Goal: Task Accomplishment & Management: Manage account settings

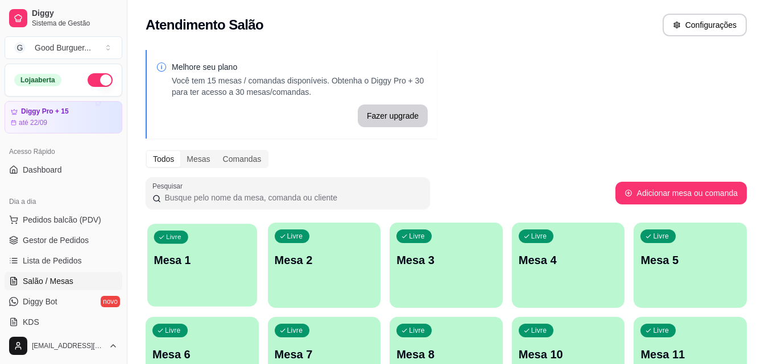
click at [210, 245] on div "Livre Mesa 1" at bounding box center [202, 258] width 110 height 69
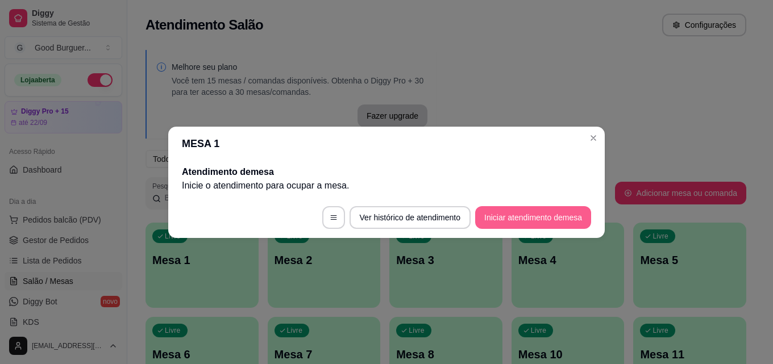
click at [515, 215] on button "Iniciar atendimento de mesa" at bounding box center [533, 217] width 116 height 23
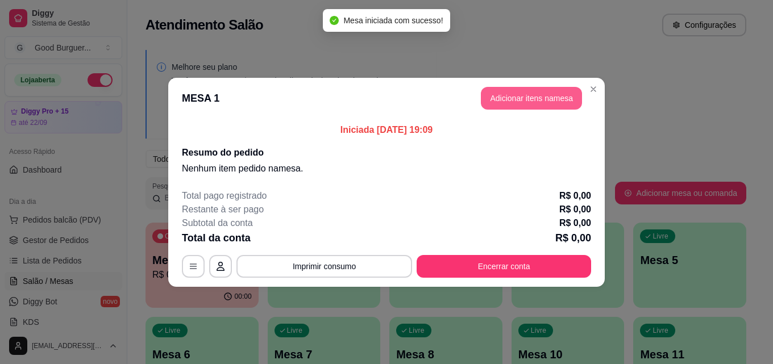
click at [529, 98] on button "Adicionar itens na mesa" at bounding box center [531, 98] width 101 height 23
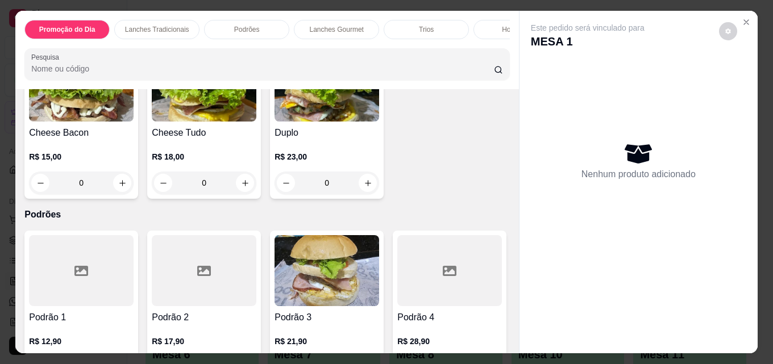
scroll to position [682, 0]
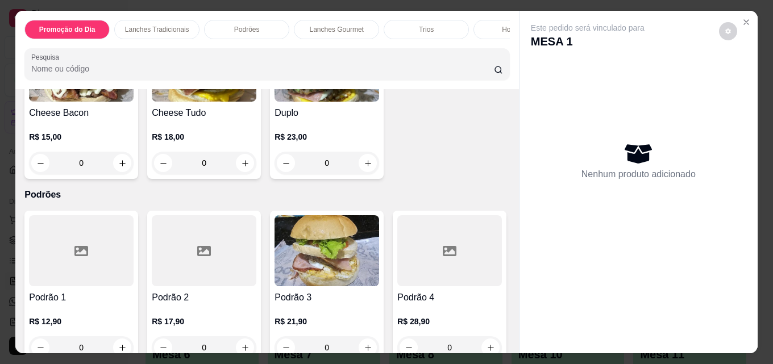
click at [134, 102] on img at bounding box center [81, 66] width 105 height 71
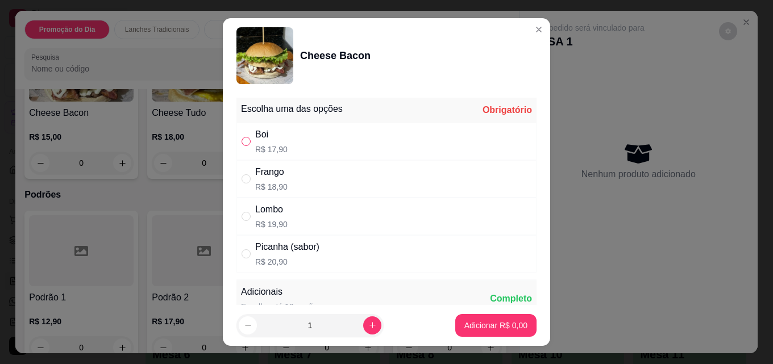
click at [242, 139] on input "" at bounding box center [246, 141] width 9 height 9
radio input "true"
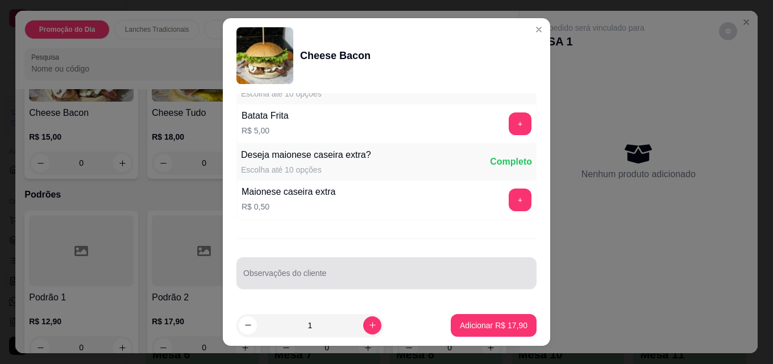
scroll to position [18, 0]
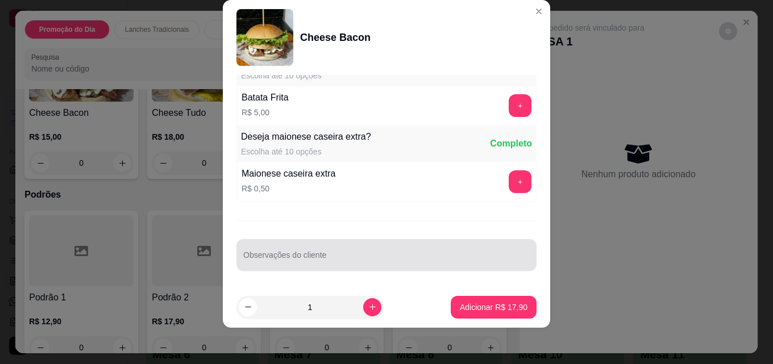
click at [343, 251] on div at bounding box center [386, 255] width 286 height 23
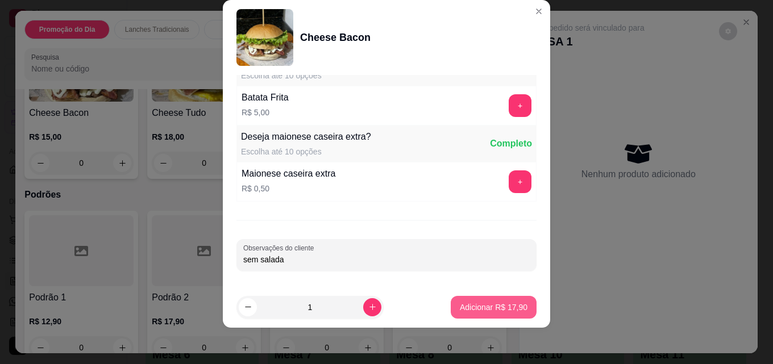
type input "sem salada"
click at [477, 310] on p "Adicionar R$ 17,90" at bounding box center [494, 307] width 68 height 11
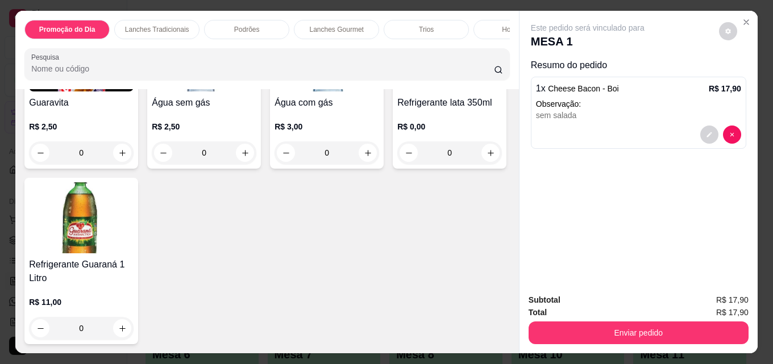
scroll to position [3752, 0]
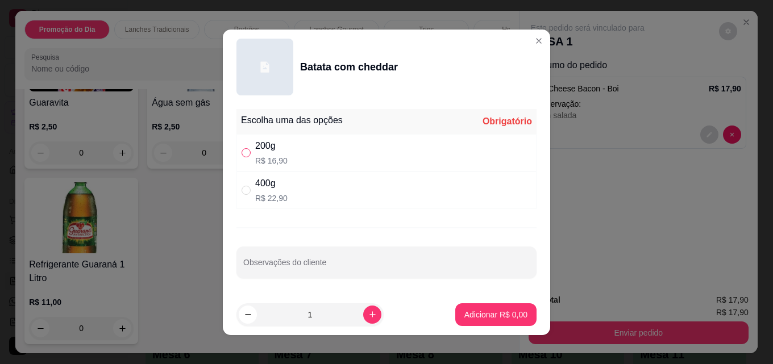
click at [242, 152] on input "" at bounding box center [246, 152] width 9 height 9
radio input "true"
click at [480, 316] on p "Adicionar R$ 16,90" at bounding box center [494, 314] width 66 height 11
type input "1"
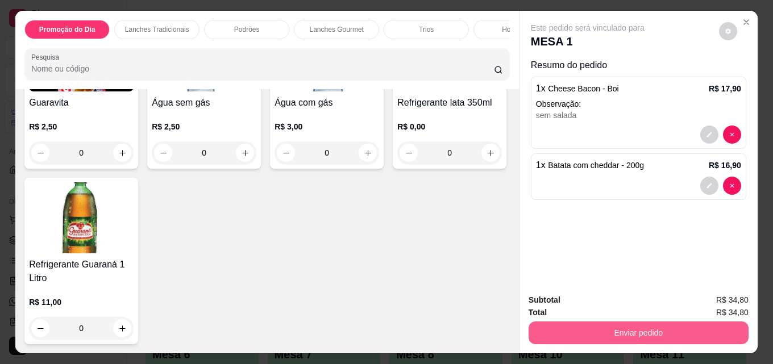
click at [640, 330] on button "Enviar pedido" at bounding box center [639, 333] width 220 height 23
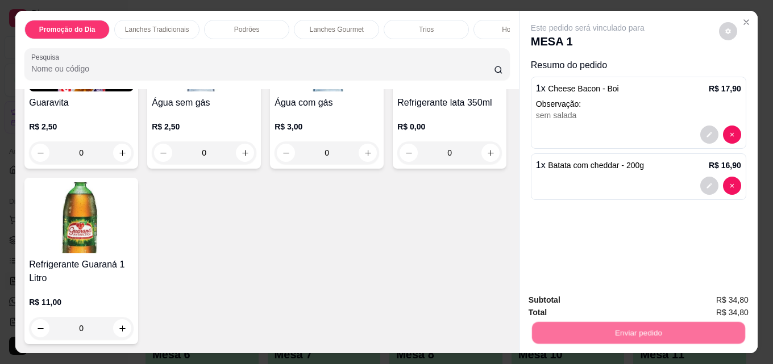
click at [571, 297] on button "Não registrar e enviar pedido" at bounding box center [601, 301] width 118 height 22
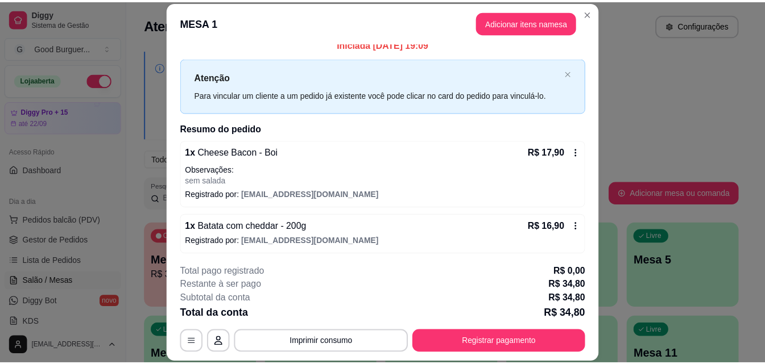
scroll to position [13, 0]
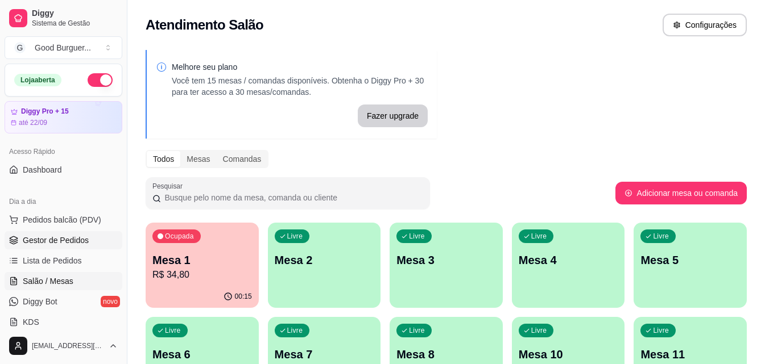
click at [70, 239] on span "Gestor de Pedidos" at bounding box center [56, 240] width 66 height 11
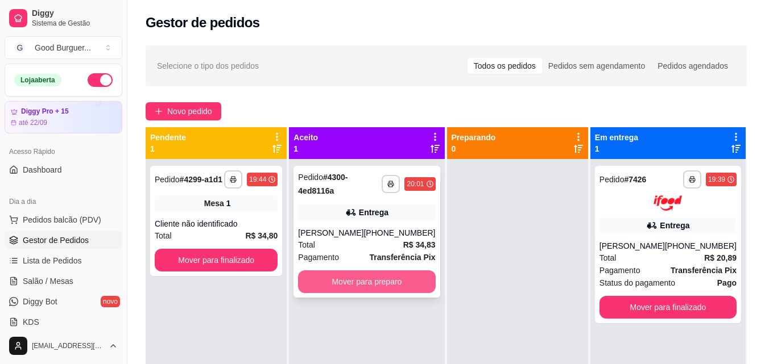
click at [358, 277] on button "Mover para preparo" at bounding box center [366, 282] width 137 height 23
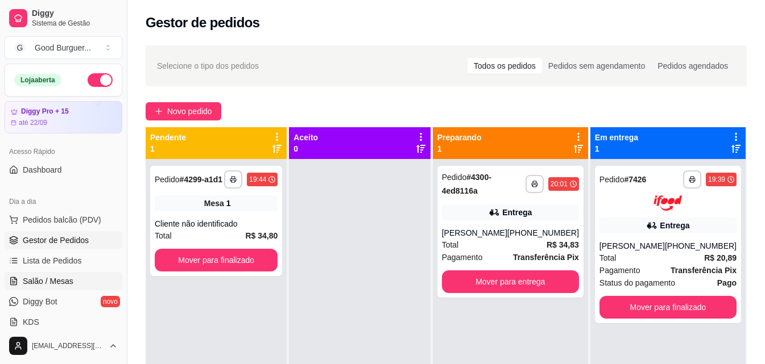
click at [71, 281] on span "Salão / Mesas" at bounding box center [48, 281] width 51 height 11
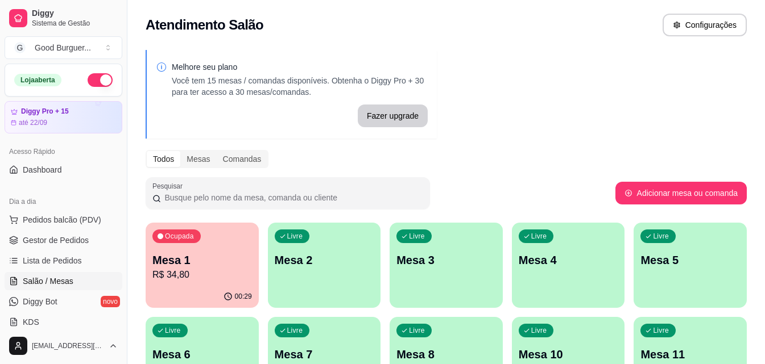
click at [215, 254] on p "Mesa 1" at bounding box center [201, 260] width 99 height 16
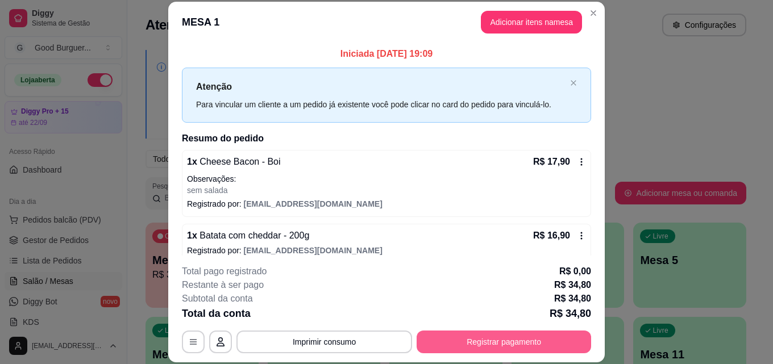
click at [508, 343] on button "Registrar pagamento" at bounding box center [504, 342] width 175 height 23
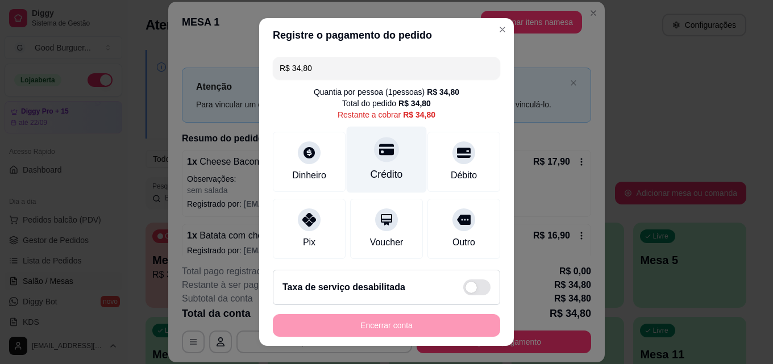
click at [363, 157] on div "Crédito" at bounding box center [387, 160] width 80 height 67
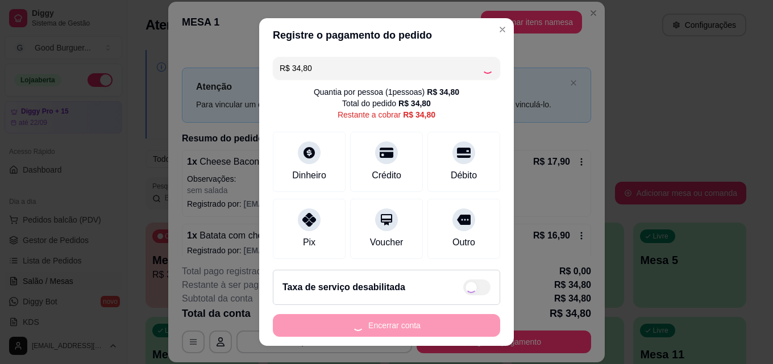
type input "R$ 0,00"
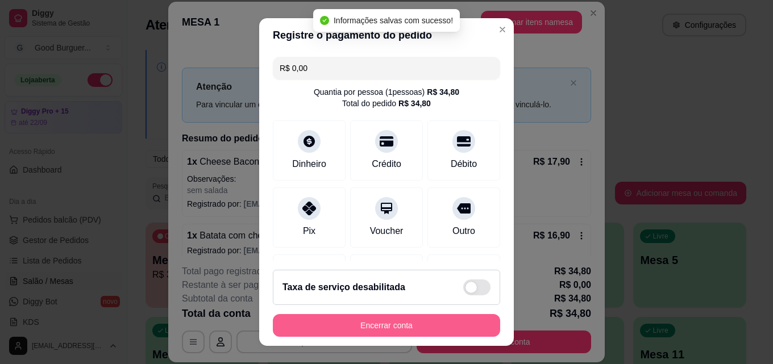
click at [396, 329] on button "Encerrar conta" at bounding box center [386, 325] width 227 height 23
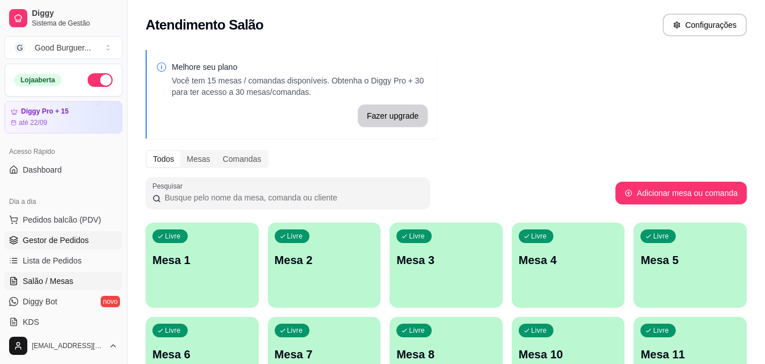
click at [70, 236] on span "Gestor de Pedidos" at bounding box center [56, 240] width 66 height 11
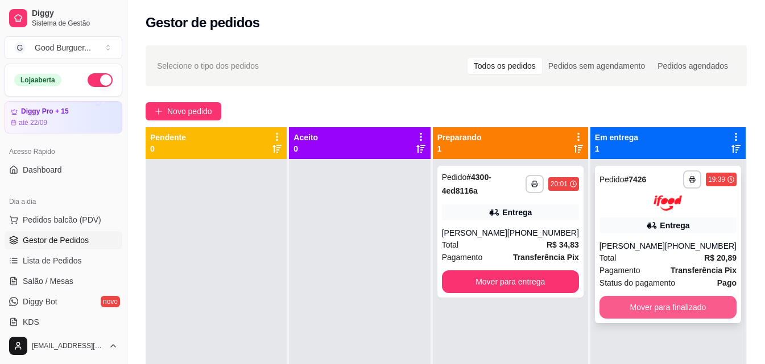
click at [678, 309] on button "Mover para finalizado" at bounding box center [667, 307] width 137 height 23
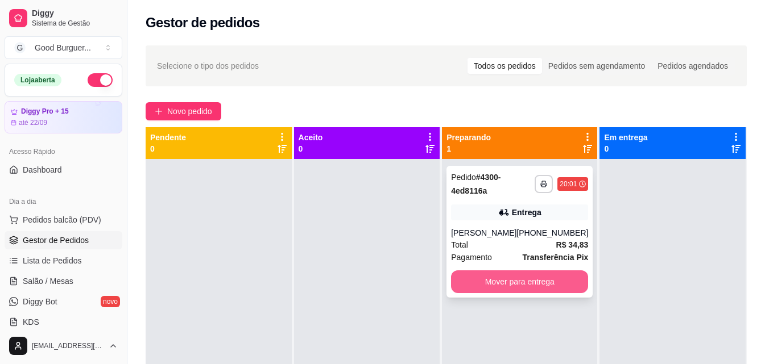
click at [559, 282] on button "Mover para entrega" at bounding box center [519, 282] width 137 height 23
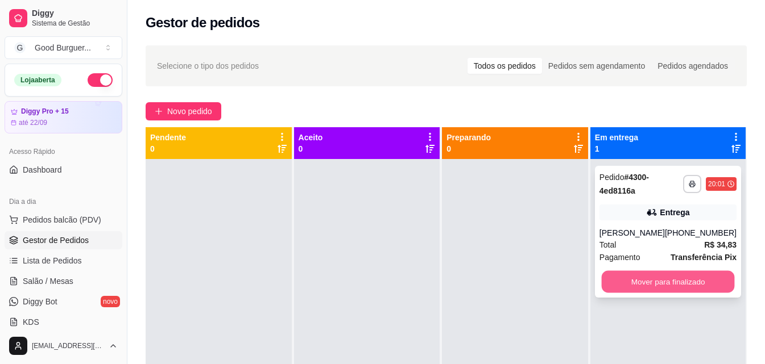
click at [645, 288] on button "Mover para finalizado" at bounding box center [667, 282] width 133 height 22
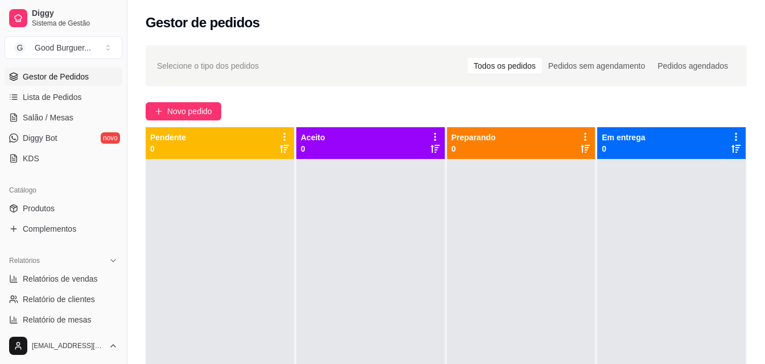
scroll to position [171, 0]
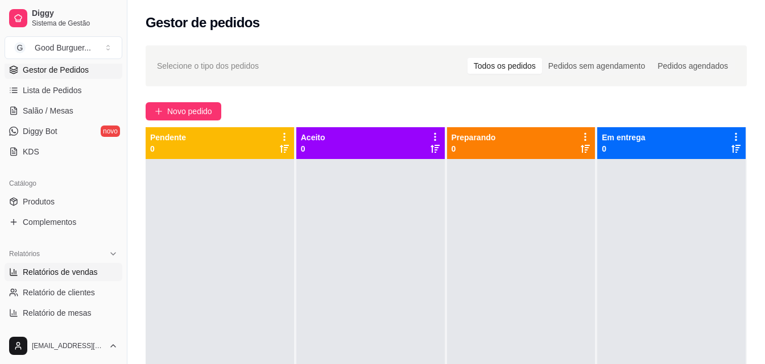
click at [57, 267] on span "Relatórios de vendas" at bounding box center [60, 272] width 75 height 11
select select "ALL"
select select "0"
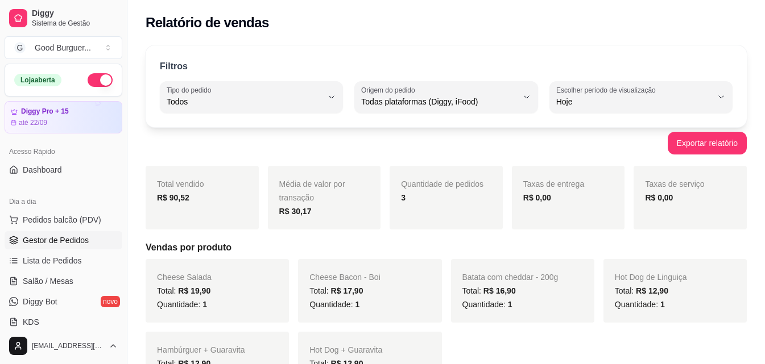
click at [70, 247] on link "Gestor de Pedidos" at bounding box center [64, 240] width 118 height 18
